Goal: Task Accomplishment & Management: Complete application form

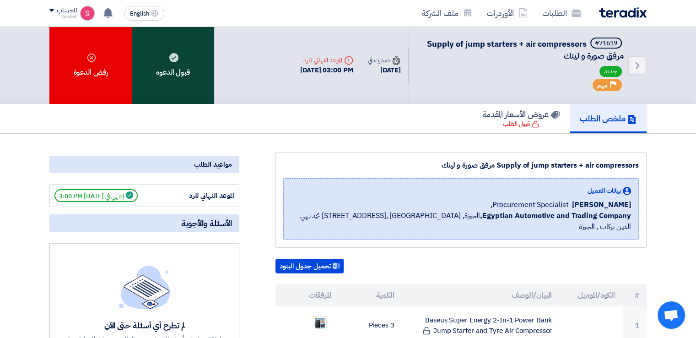
click at [172, 74] on div "قبول الدعوه" at bounding box center [173, 65] width 82 height 77
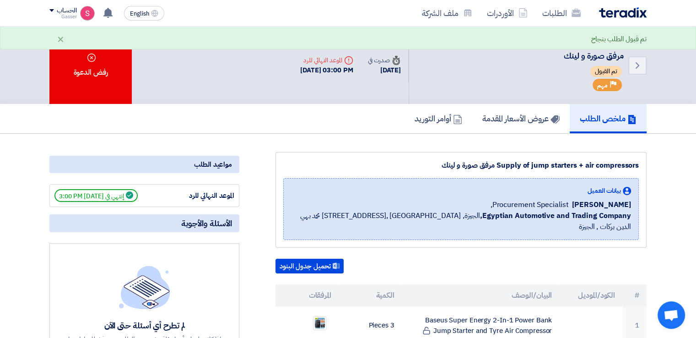
scroll to position [152, 0]
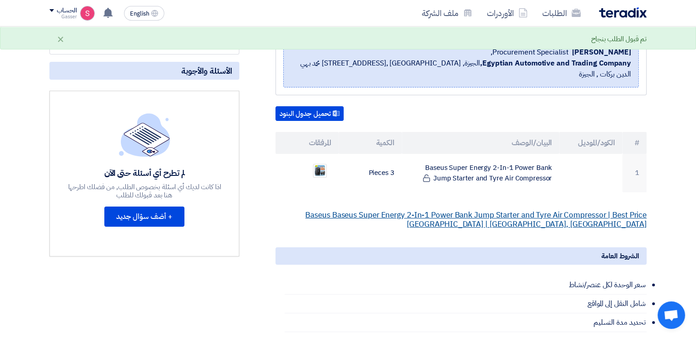
click at [505, 209] on link "Baseus Baseus Super Energy 2-In-1 Power Bank Jump Starter and Tyre Air Compress…" at bounding box center [475, 219] width 341 height 21
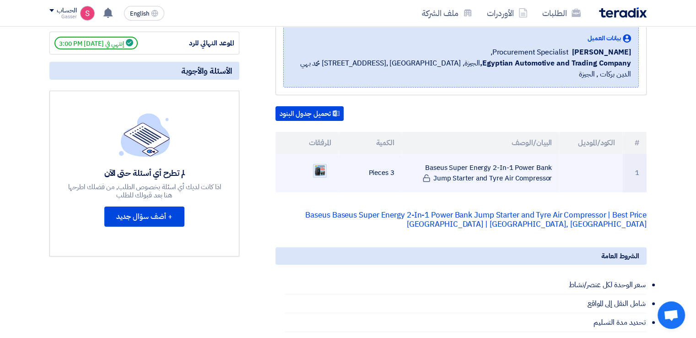
click at [320, 164] on img at bounding box center [319, 170] width 13 height 13
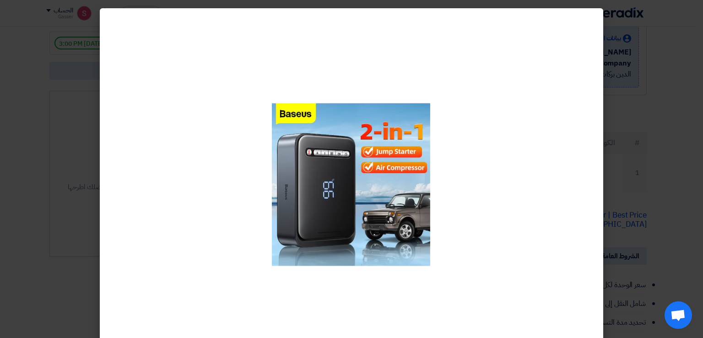
click at [597, 155] on div at bounding box center [351, 184] width 503 height 352
click at [625, 151] on modal-container at bounding box center [351, 169] width 703 height 338
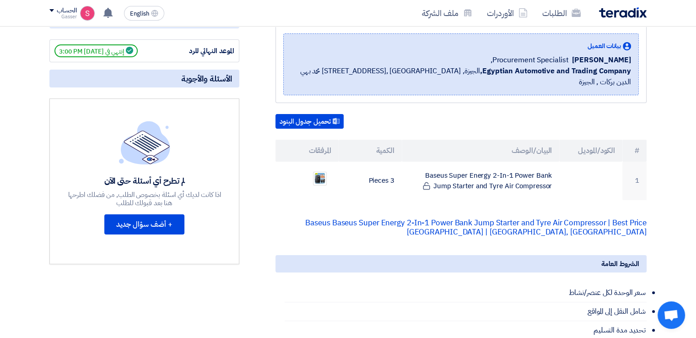
scroll to position [0, 0]
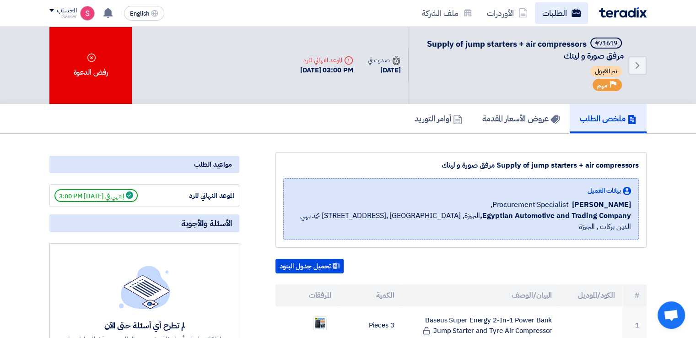
click at [568, 15] on link "الطلبات" at bounding box center [561, 13] width 53 height 22
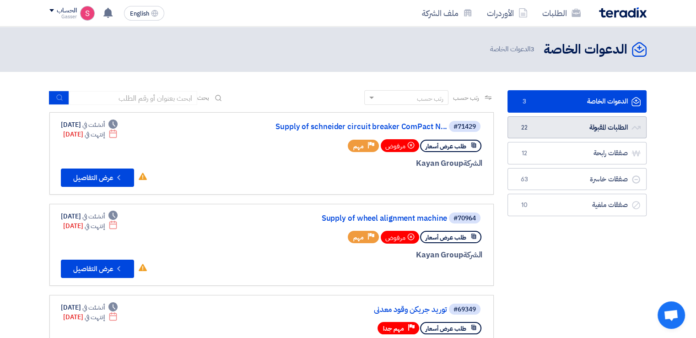
click at [595, 127] on link "الطلبات المقبولة الطلبات المقبولة 22" at bounding box center [577, 127] width 139 height 22
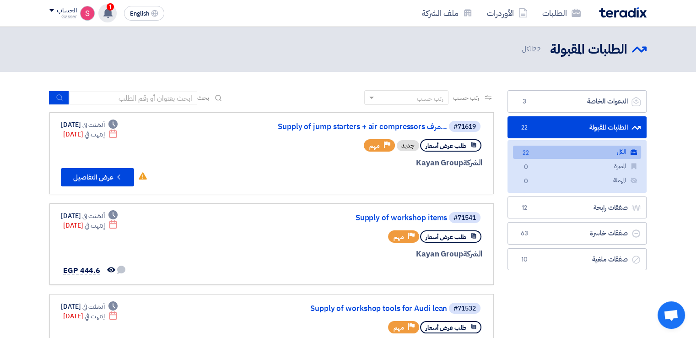
click at [110, 8] on span "1" at bounding box center [110, 6] width 7 height 7
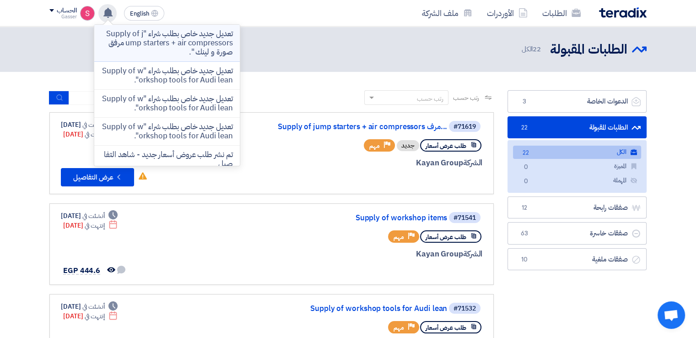
click at [215, 43] on p "تعديل جديد خاص بطلب شراء "Supply of jump starters + air compressors مرفق صورة و…" at bounding box center [167, 42] width 131 height 27
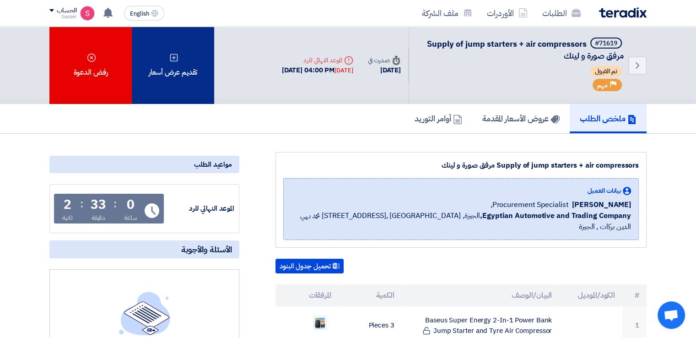
click at [177, 70] on div "تقديم عرض أسعار" at bounding box center [173, 65] width 82 height 77
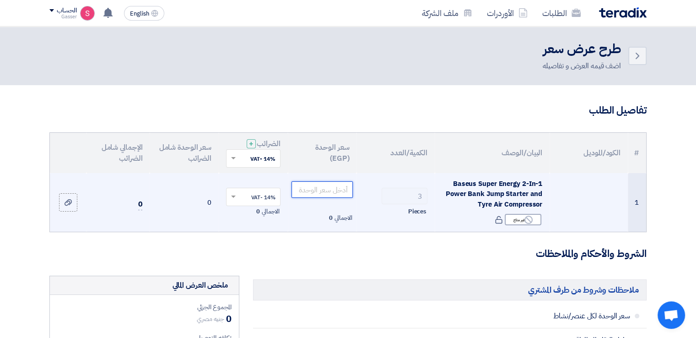
click at [328, 187] on input "number" at bounding box center [323, 189] width 62 height 16
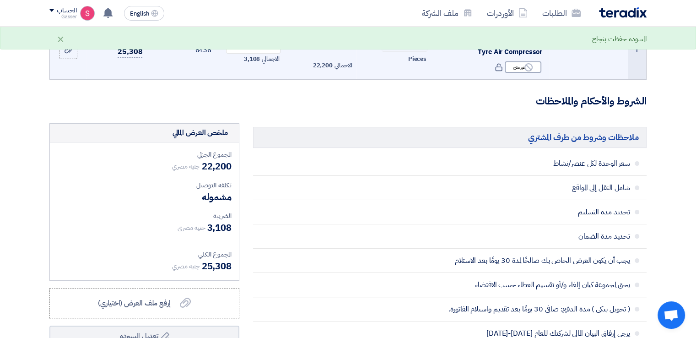
scroll to position [305, 0]
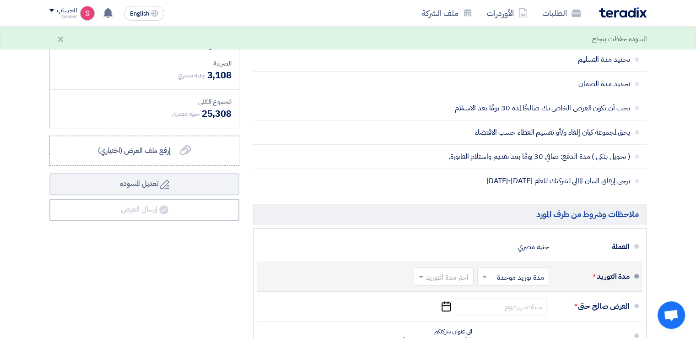
type input "7400"
click at [454, 274] on input "text" at bounding box center [441, 277] width 55 height 13
click at [458, 209] on span "2-4 اسبوع" at bounding box center [454, 213] width 31 height 11
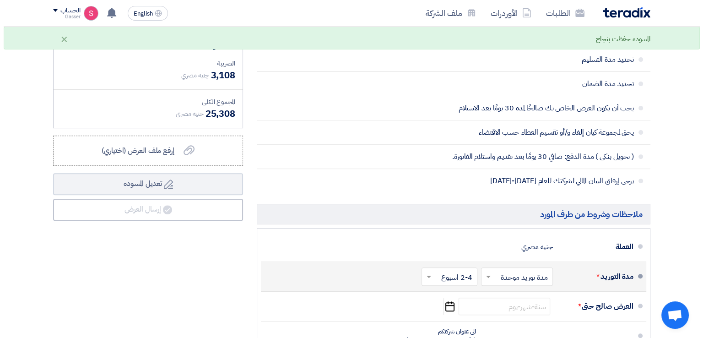
scroll to position [458, 0]
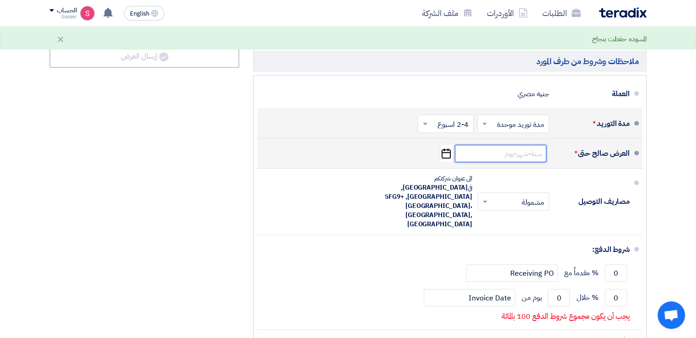
click at [523, 151] on input at bounding box center [501, 153] width 92 height 17
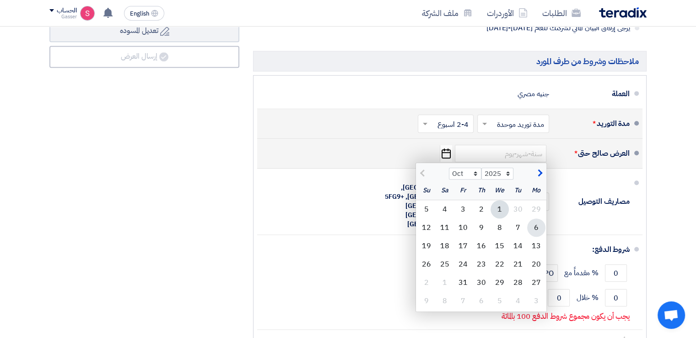
click at [538, 230] on div "6" at bounding box center [536, 227] width 18 height 18
type input "[DATE]"
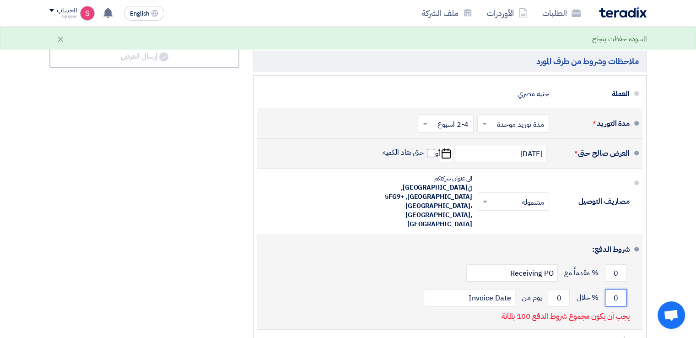
drag, startPoint x: 614, startPoint y: 279, endPoint x: 610, endPoint y: 280, distance: 4.8
click at [610, 289] on input "0" at bounding box center [616, 297] width 22 height 17
type input "100"
drag, startPoint x: 564, startPoint y: 277, endPoint x: 552, endPoint y: 284, distance: 13.7
click at [554, 289] on input "0" at bounding box center [559, 297] width 22 height 17
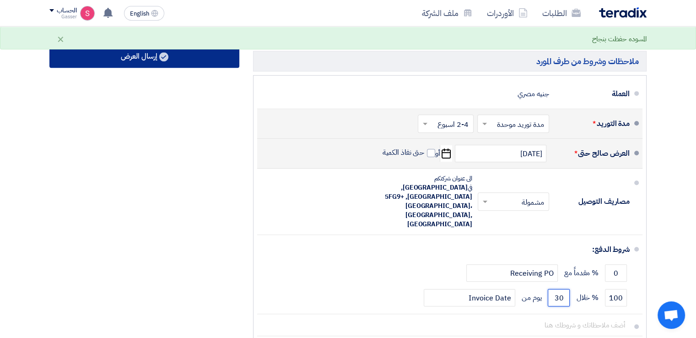
type input "30"
click at [165, 55] on use at bounding box center [163, 56] width 9 height 9
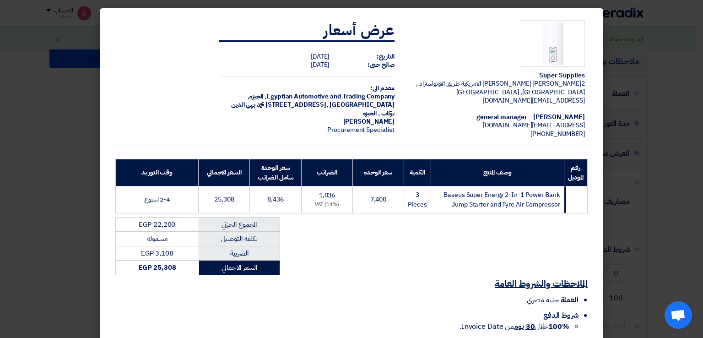
scroll to position [78, 0]
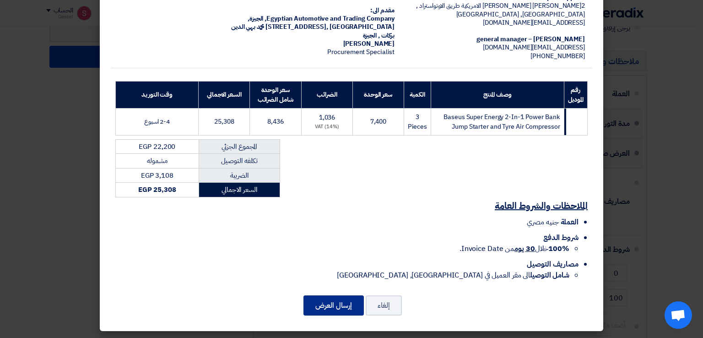
click at [335, 308] on button "إرسال العرض" at bounding box center [333, 305] width 60 height 20
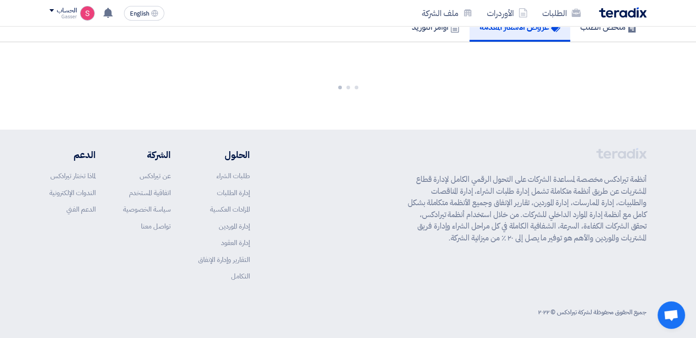
scroll to position [504, 0]
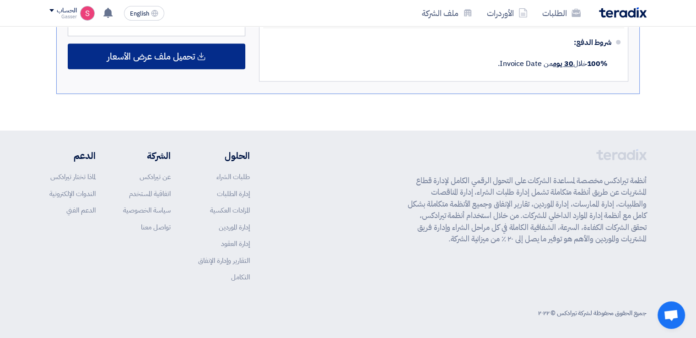
click at [183, 52] on span "تحميل ملف عرض الأسعار" at bounding box center [151, 56] width 88 height 8
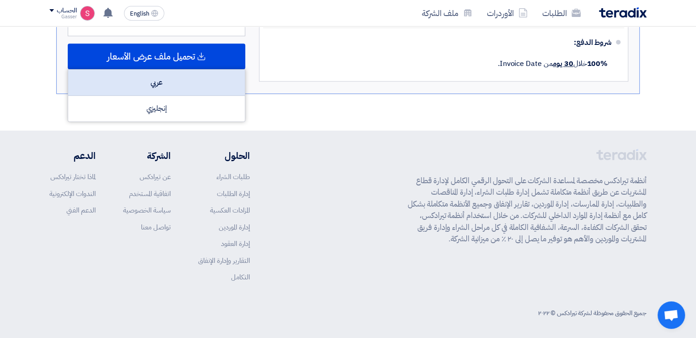
click at [198, 78] on div "عربي" at bounding box center [156, 83] width 177 height 26
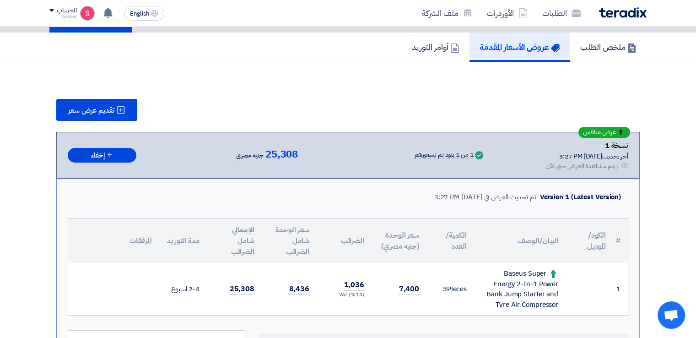
scroll to position [0, 0]
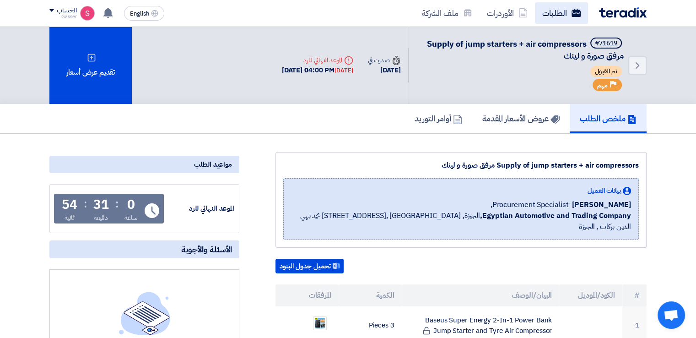
click at [558, 14] on link "الطلبات" at bounding box center [561, 13] width 53 height 22
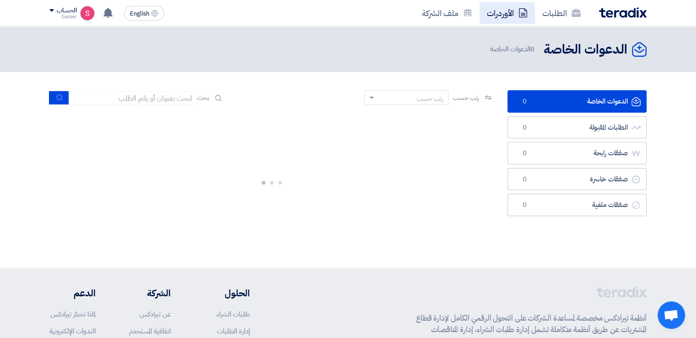
click at [497, 10] on link "الأوردرات" at bounding box center [507, 13] width 55 height 22
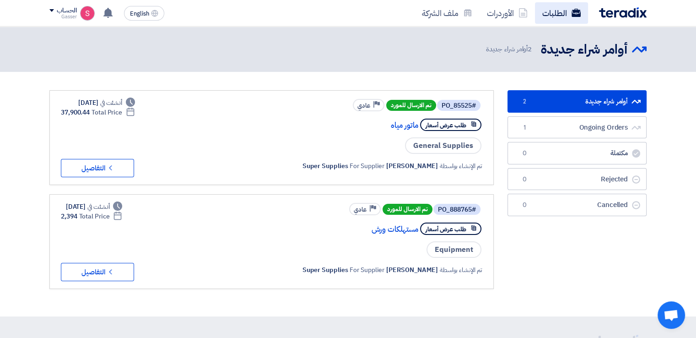
click at [569, 10] on link "الطلبات" at bounding box center [561, 13] width 53 height 22
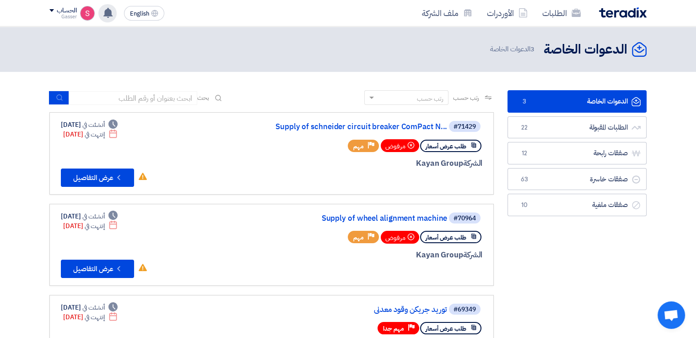
click at [108, 10] on use at bounding box center [107, 13] width 9 height 10
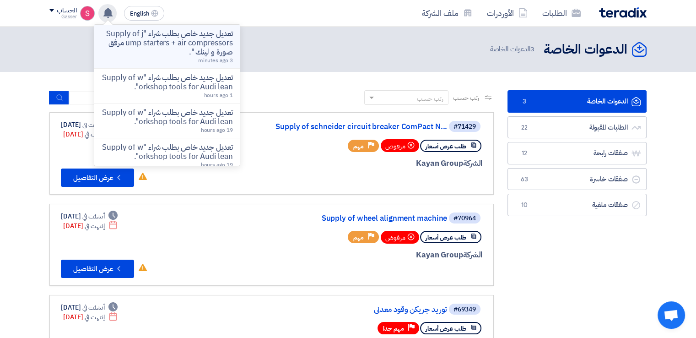
click at [140, 40] on p "تعديل جديد خاص بطلب شراء "Supply of jump starters + air compressors مرفق صورة و…" at bounding box center [167, 42] width 131 height 27
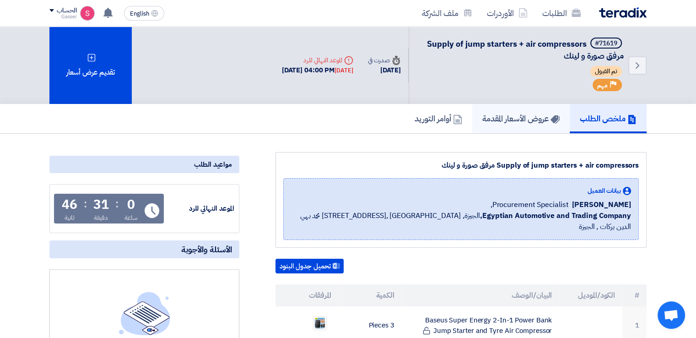
click at [499, 118] on h5 "عروض الأسعار المقدمة" at bounding box center [520, 118] width 77 height 11
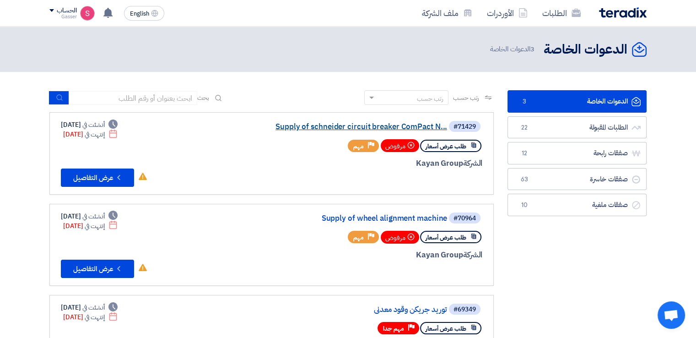
click at [400, 125] on link "Supply of schneider circuit breaker ComPact N..." at bounding box center [355, 127] width 183 height 8
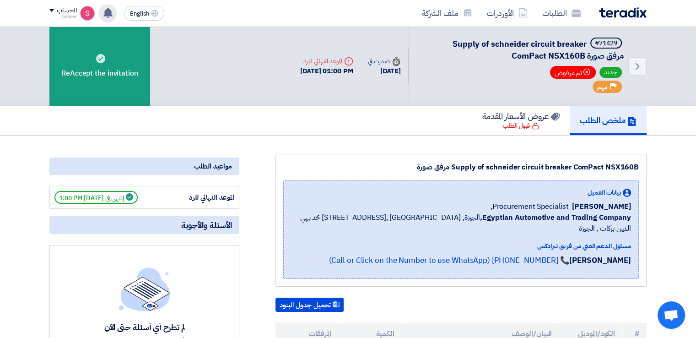
click at [110, 8] on icon at bounding box center [108, 13] width 10 height 10
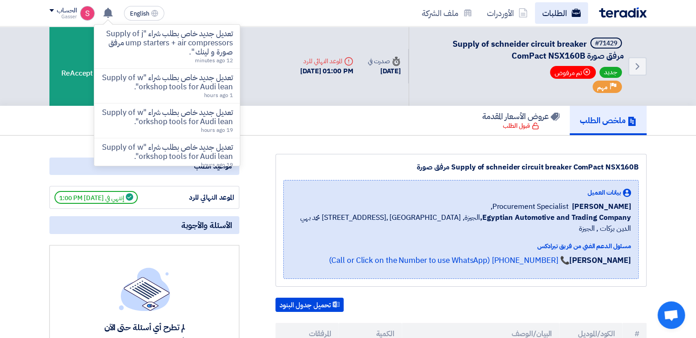
click at [539, 11] on link "الطلبات" at bounding box center [561, 13] width 53 height 22
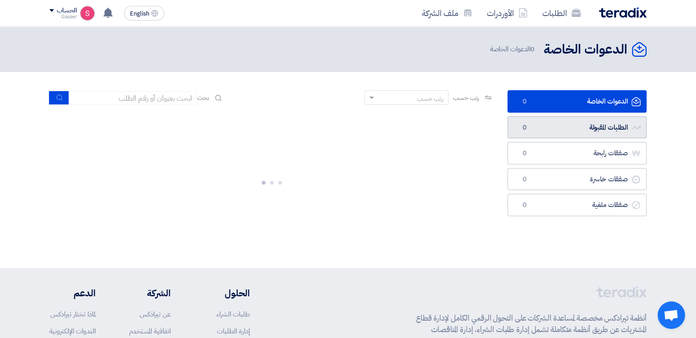
click at [570, 130] on link "الطلبات المقبولة الطلبات المقبولة 0" at bounding box center [577, 127] width 139 height 22
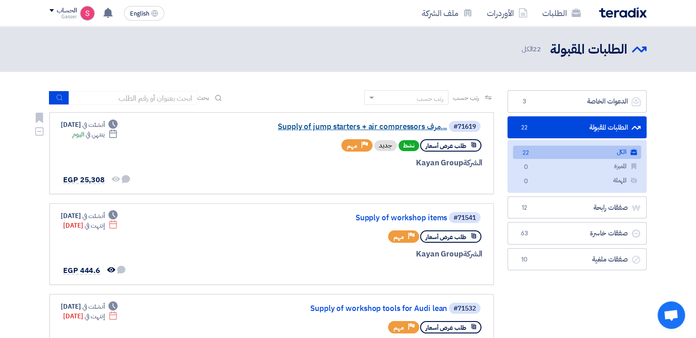
click at [359, 125] on link "Supply of jump starters + air compressors مرف..." at bounding box center [355, 127] width 183 height 8
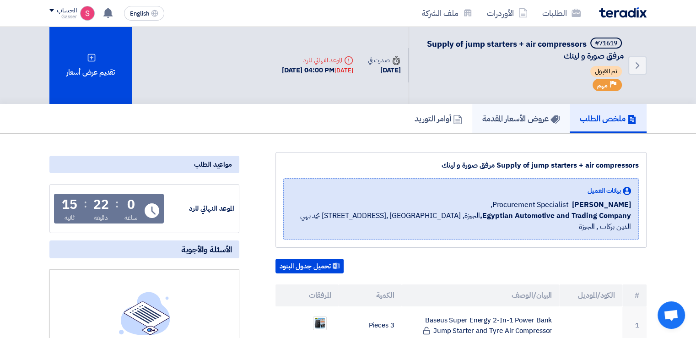
click at [523, 116] on h5 "عروض الأسعار المقدمة" at bounding box center [520, 118] width 77 height 11
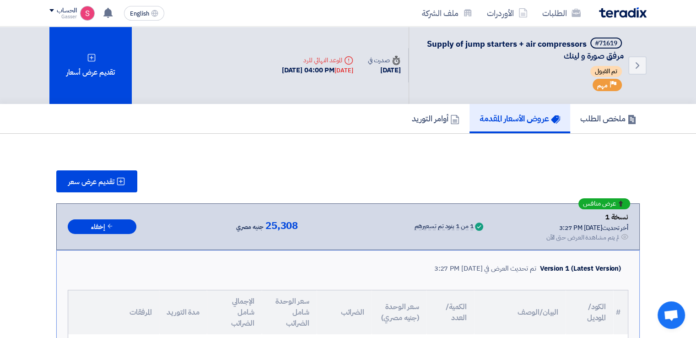
scroll to position [152, 0]
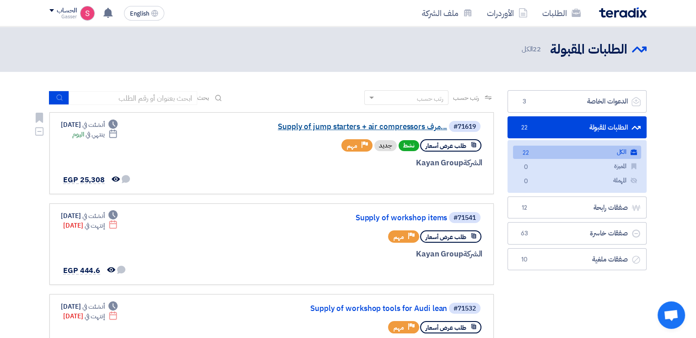
click at [352, 125] on link "Supply of jump starters + air compressors مرف..." at bounding box center [355, 127] width 183 height 8
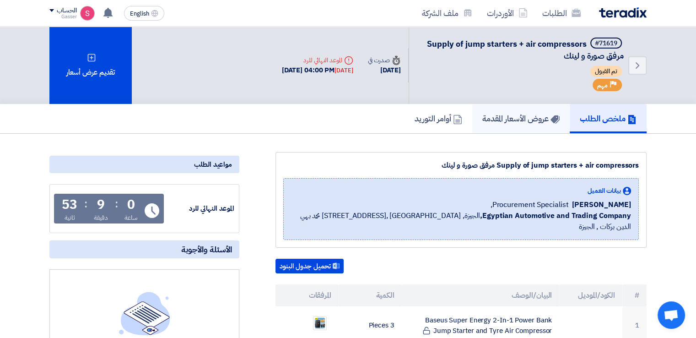
click at [523, 116] on h5 "عروض الأسعار المقدمة" at bounding box center [520, 118] width 77 height 11
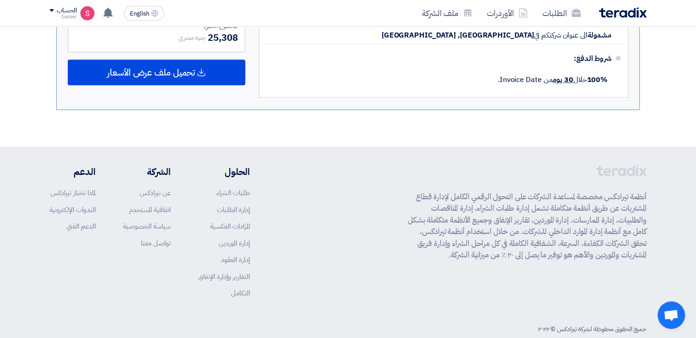
scroll to position [504, 0]
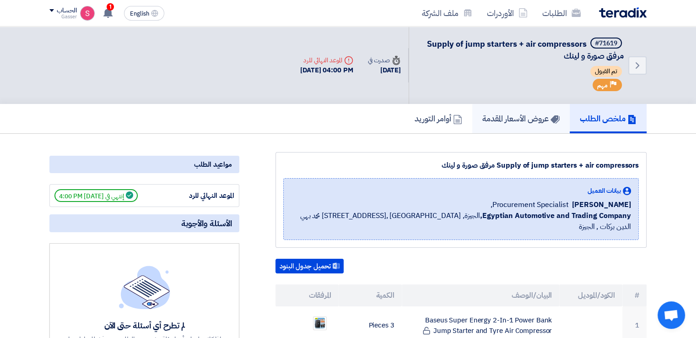
click at [523, 121] on h5 "عروض الأسعار المقدمة" at bounding box center [520, 118] width 77 height 11
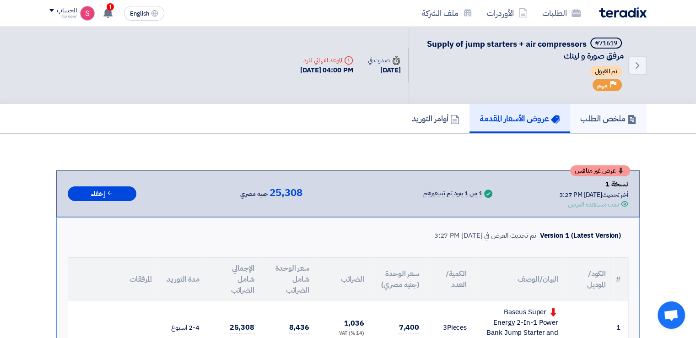
click at [584, 118] on h5 "ملخص الطلب" at bounding box center [608, 118] width 56 height 11
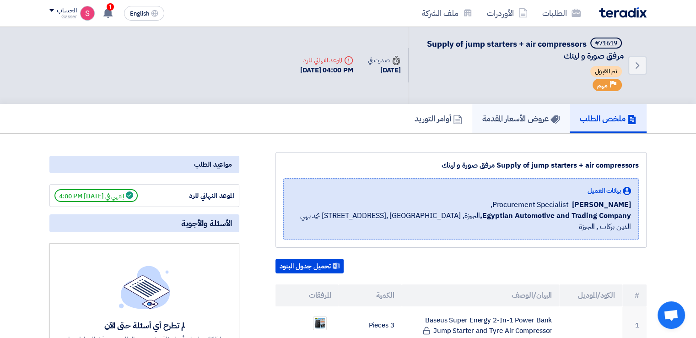
click at [511, 114] on h5 "عروض الأسعار المقدمة" at bounding box center [520, 118] width 77 height 11
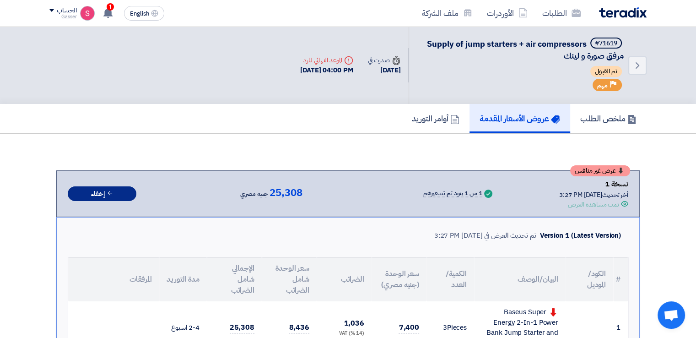
click at [126, 189] on button "إخفاء" at bounding box center [102, 193] width 69 height 15
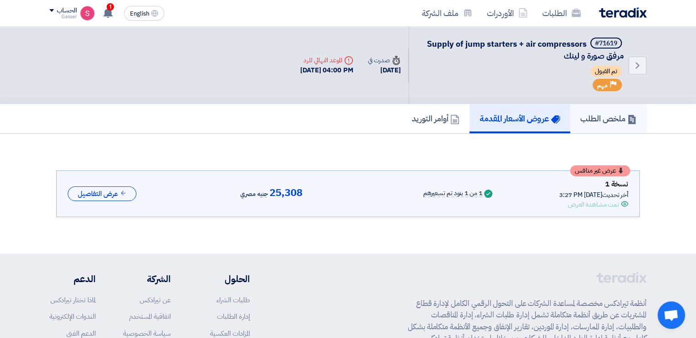
click at [612, 119] on h5 "ملخص الطلب" at bounding box center [608, 118] width 56 height 11
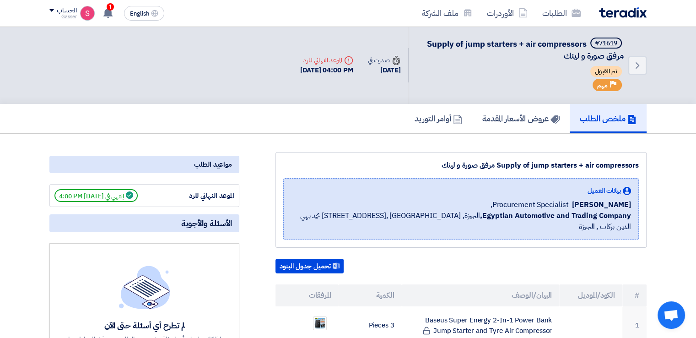
click at [510, 125] on link "عروض الأسعار المقدمة" at bounding box center [520, 118] width 97 height 29
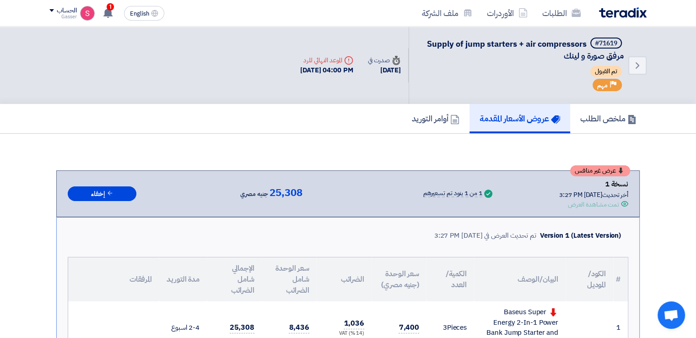
scroll to position [152, 0]
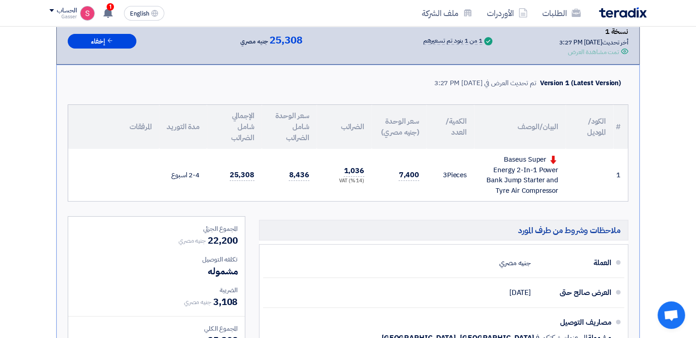
click at [467, 41] on div "1 من 1 بنود تم تسعيرهم" at bounding box center [452, 41] width 59 height 7
click at [484, 39] on icon "Success" at bounding box center [488, 41] width 8 height 8
click at [253, 42] on span "جنيه مصري" at bounding box center [253, 41] width 27 height 11
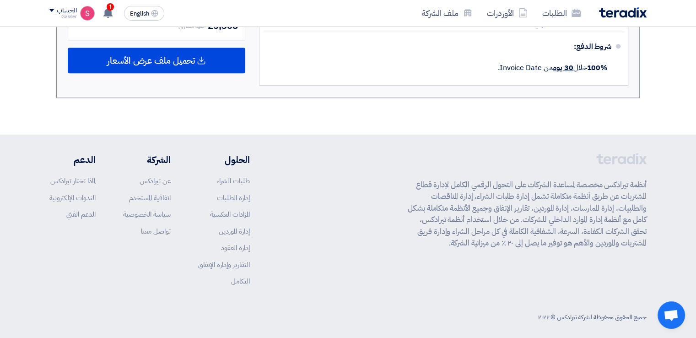
scroll to position [471, 0]
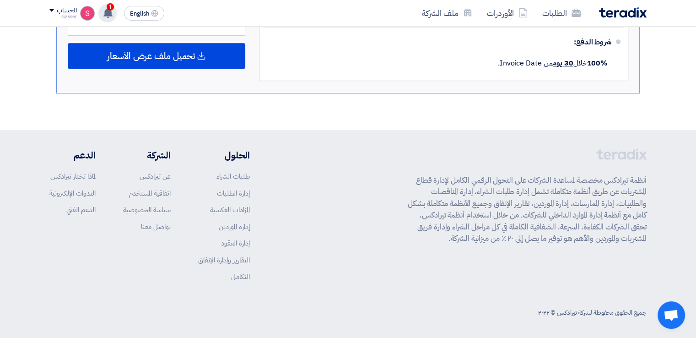
click at [107, 7] on span "1" at bounding box center [110, 6] width 7 height 7
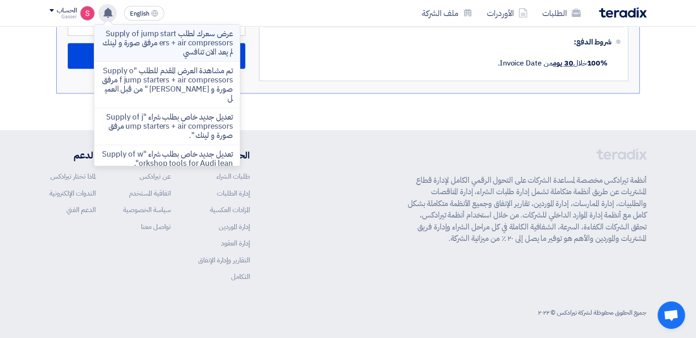
click at [202, 34] on p "عرض سعرك لطلب Supply of jump starters + air compressors مرفق صورة و لينك لم يعد…" at bounding box center [167, 42] width 131 height 27
